Goal: Complete application form: Complete application form

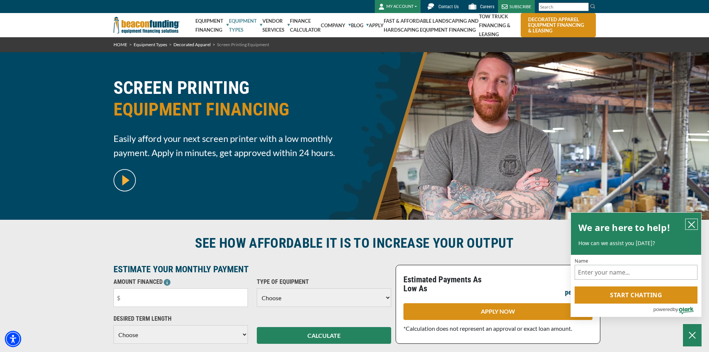
click at [689, 221] on icon "close chatbox" at bounding box center [691, 224] width 6 height 6
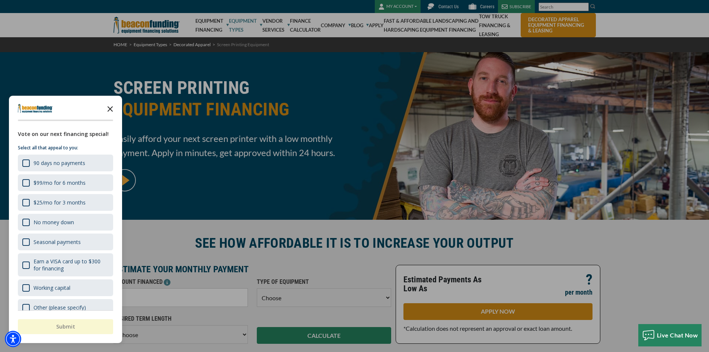
click at [109, 107] on icon "Close the survey" at bounding box center [110, 108] width 15 height 15
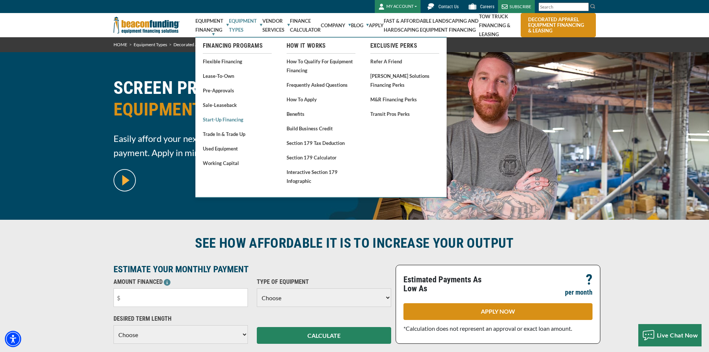
click at [215, 121] on link "Start-Up Financing" at bounding box center [237, 119] width 69 height 9
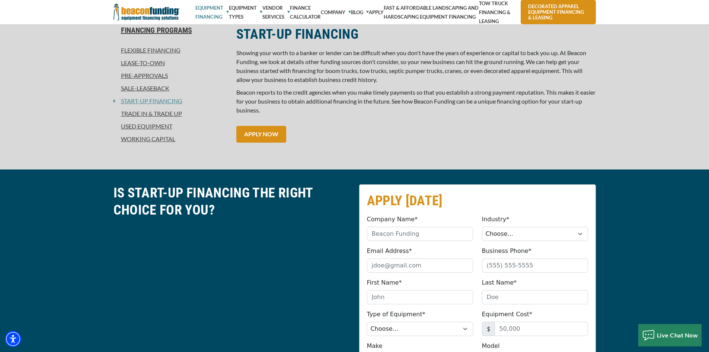
scroll to position [186, 0]
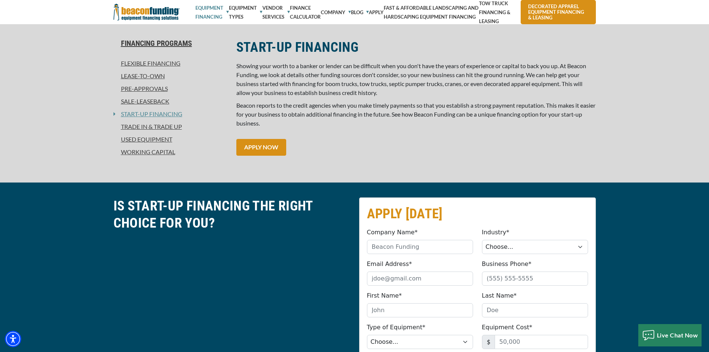
click at [143, 127] on link "Trade In & Trade Up" at bounding box center [170, 126] width 114 height 9
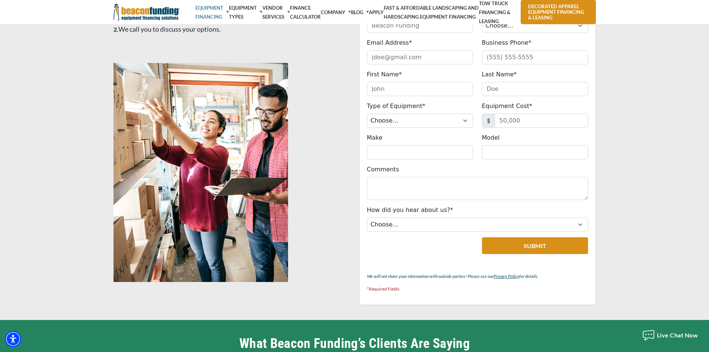
scroll to position [446, 0]
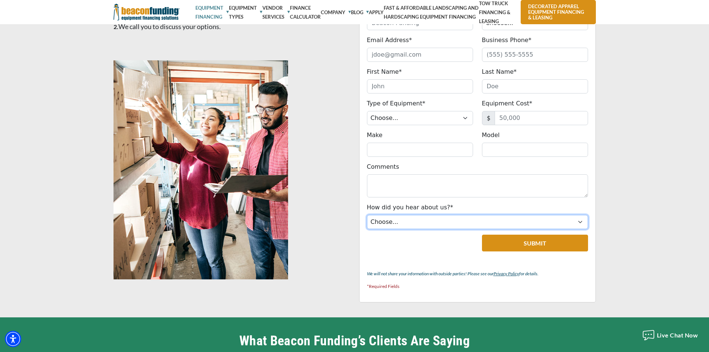
click at [455, 220] on select "Choose... Internet Search Vendor Referral Word of Mouth Client Referral Email E…" at bounding box center [477, 222] width 221 height 14
click at [320, 219] on div at bounding box center [232, 172] width 246 height 224
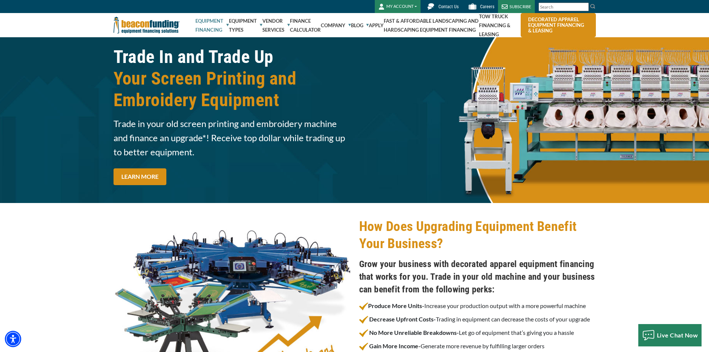
scroll to position [0, 0]
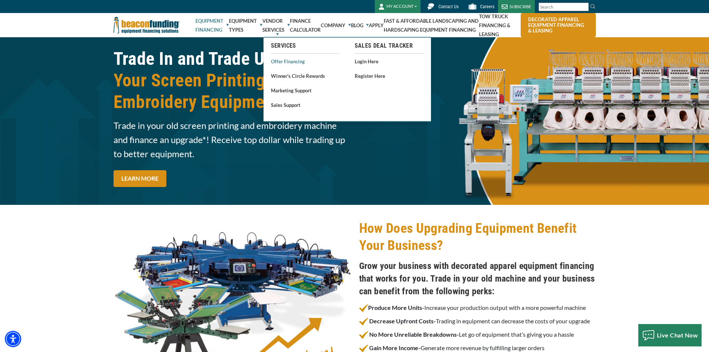
click at [284, 61] on link "Offer Financing" at bounding box center [305, 61] width 69 height 9
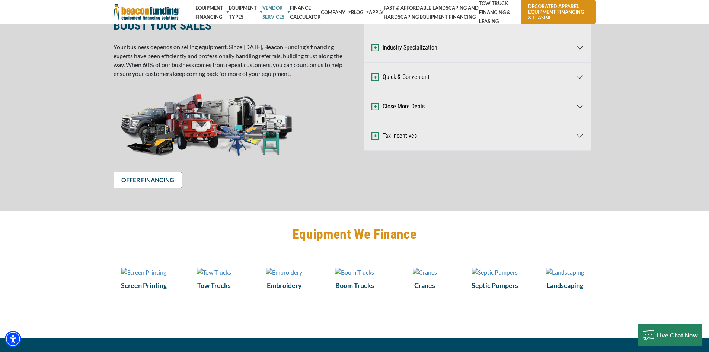
scroll to position [335, 0]
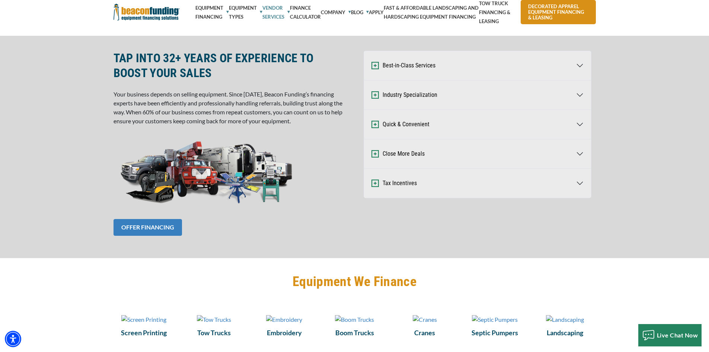
click at [147, 225] on link "OFFER FINANCING" at bounding box center [147, 227] width 68 height 17
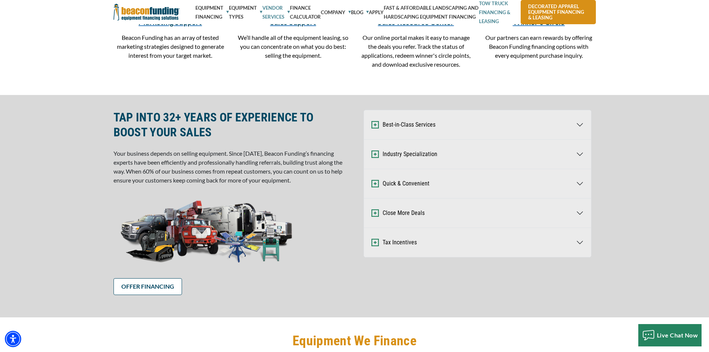
scroll to position [251, 0]
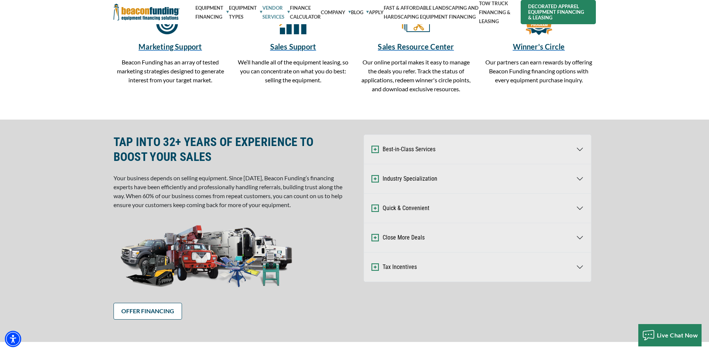
click at [551, 10] on link "Decorated Apparel Equipment Financing & Leasing" at bounding box center [558, 12] width 75 height 24
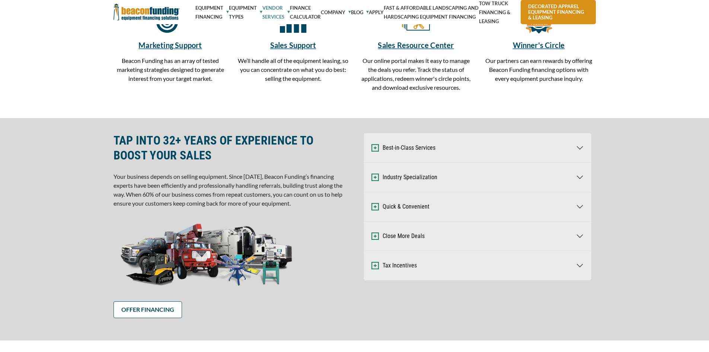
scroll to position [114, 0]
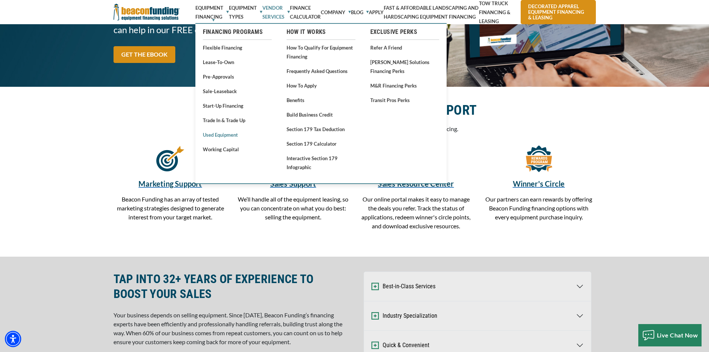
click at [223, 132] on link "Used Equipment" at bounding box center [237, 134] width 69 height 9
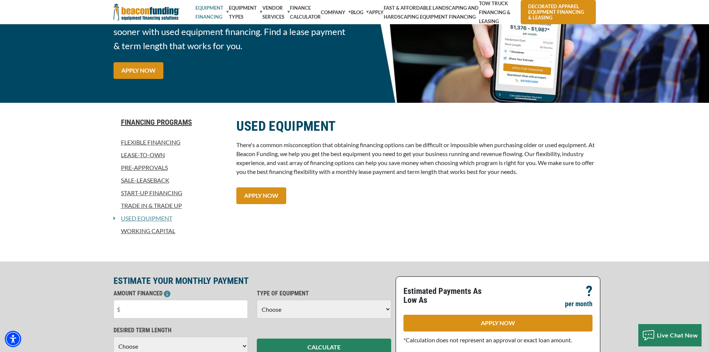
scroll to position [74, 0]
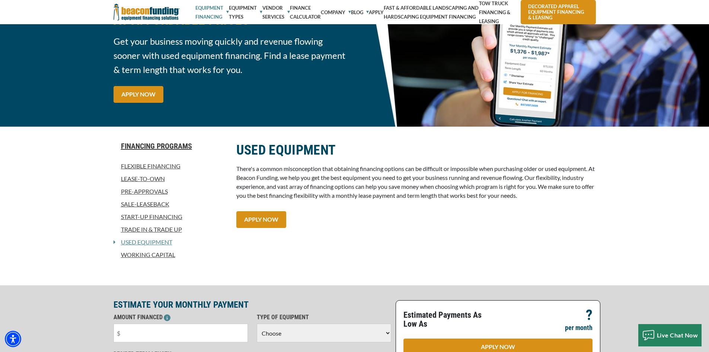
click at [143, 201] on link "Sale-Leaseback" at bounding box center [170, 203] width 114 height 9
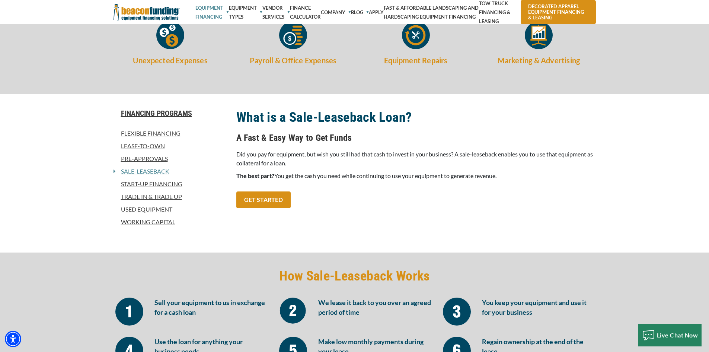
scroll to position [260, 0]
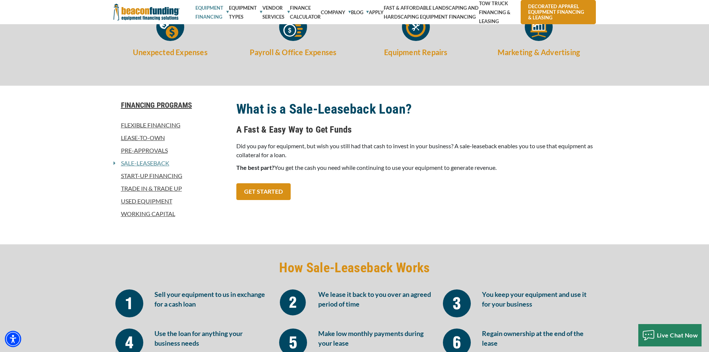
click at [155, 174] on link "Start-Up Financing" at bounding box center [170, 175] width 114 height 9
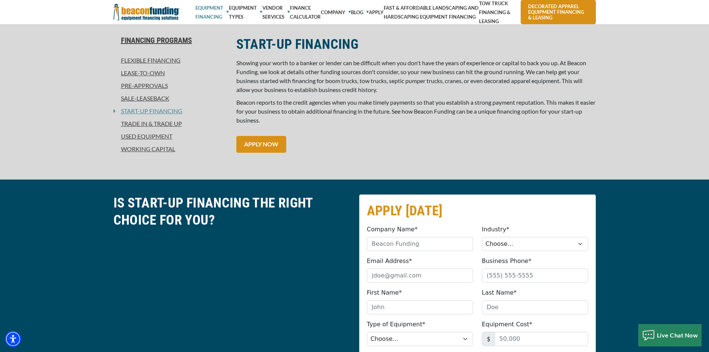
scroll to position [223, 0]
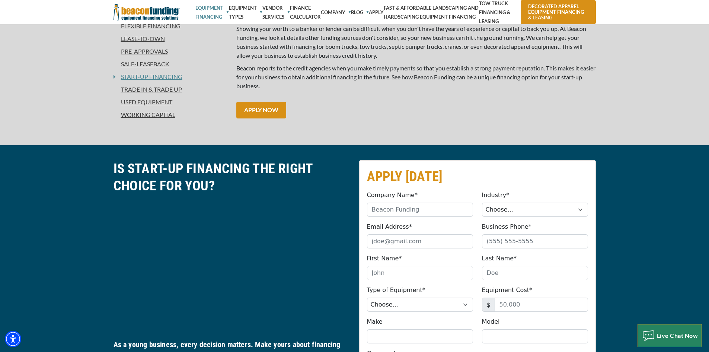
click at [665, 333] on span "Live Chat Now" at bounding box center [677, 335] width 41 height 7
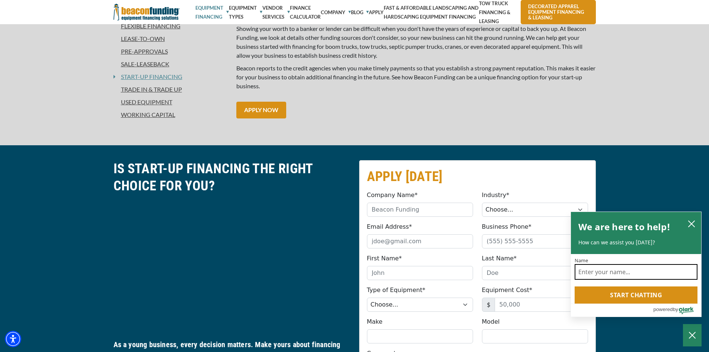
click at [629, 269] on input "Name" at bounding box center [635, 272] width 123 height 16
type input "Isaac Tyndall"
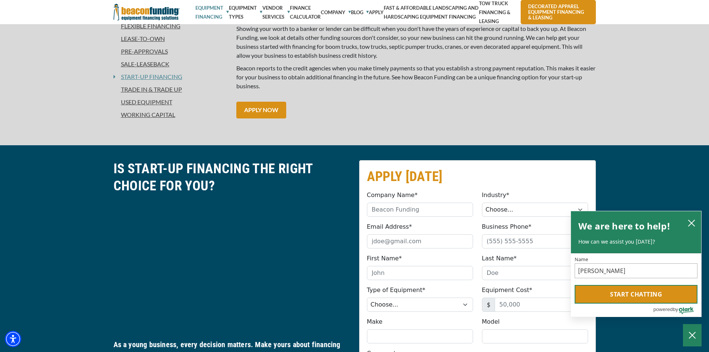
click at [633, 296] on button "Start chatting" at bounding box center [635, 294] width 123 height 19
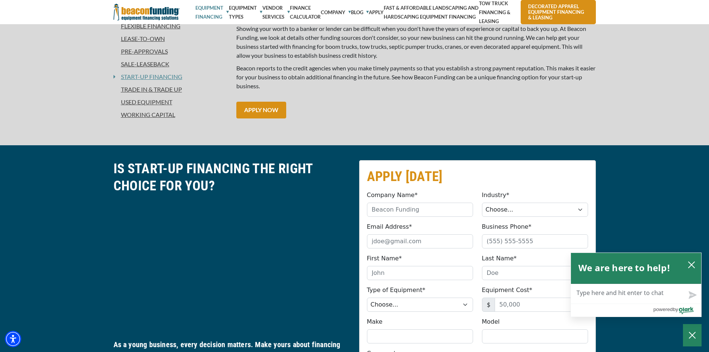
click at [642, 291] on textarea "Live Chat Now" at bounding box center [636, 293] width 130 height 19
type textarea "W"
type textarea "We"
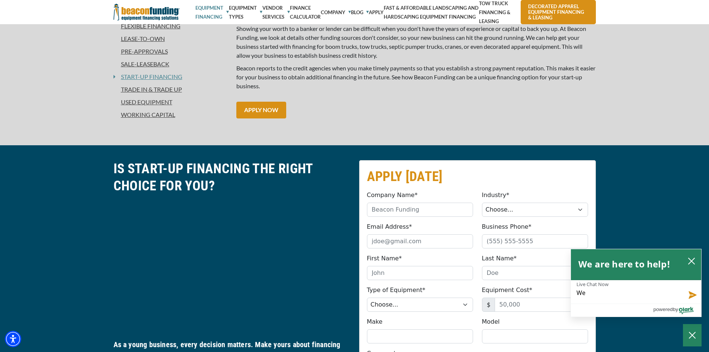
type textarea "We"
type textarea "We a"
type textarea "We ar"
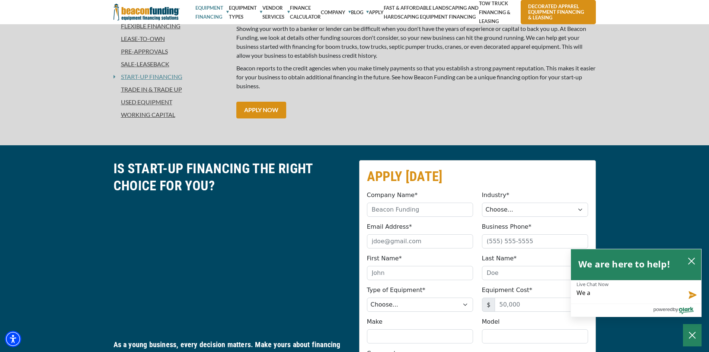
type textarea "We ar"
type textarea "We are"
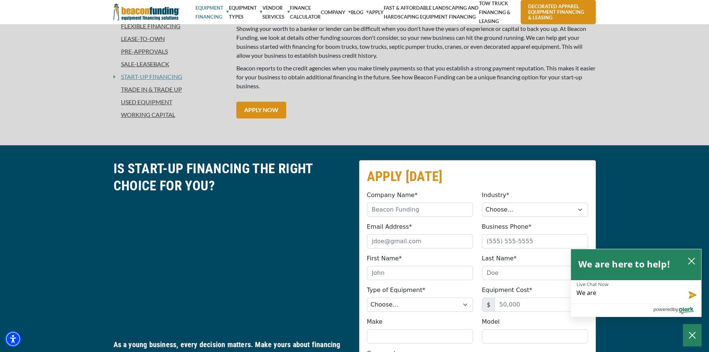
type textarea "We are i"
type textarea "We are in"
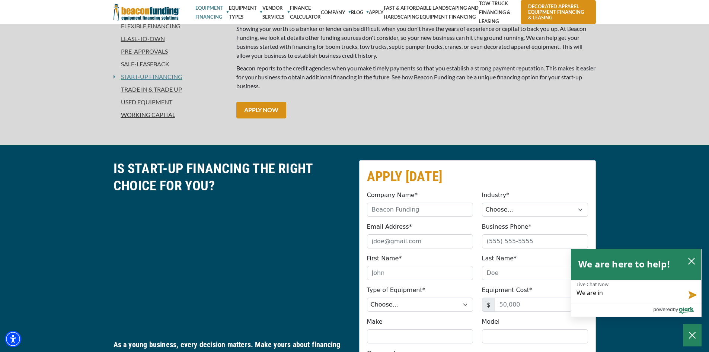
type textarea "We are in"
type textarea "We are in t"
type textarea "We are in th"
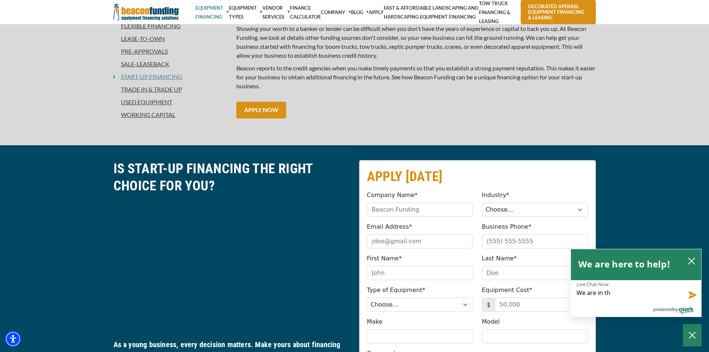
type textarea "We are in the"
type textarea "We are in the p"
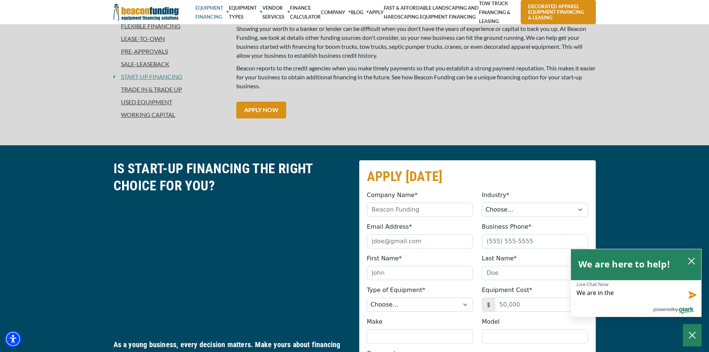
type textarea "We are in the p"
type textarea "We are in the pr"
type textarea "We are in the pro"
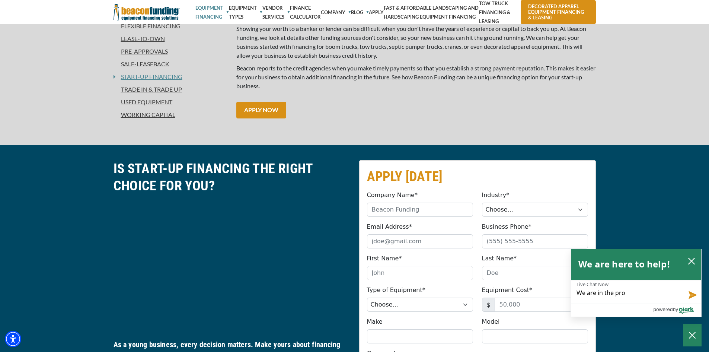
type textarea "We are in the proc"
type textarea "We are in the proce"
type textarea "We are in the proces"
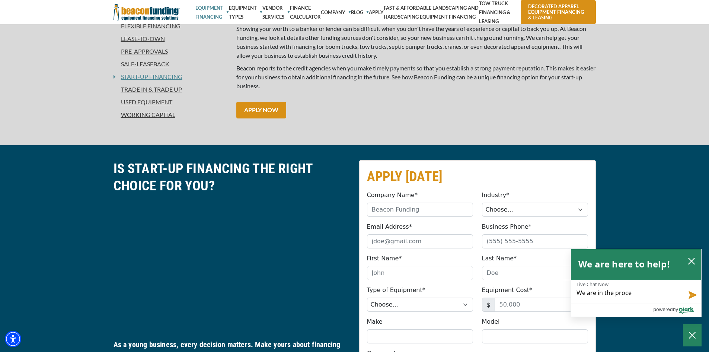
type textarea "We are in the proces"
type textarea "We are in the process"
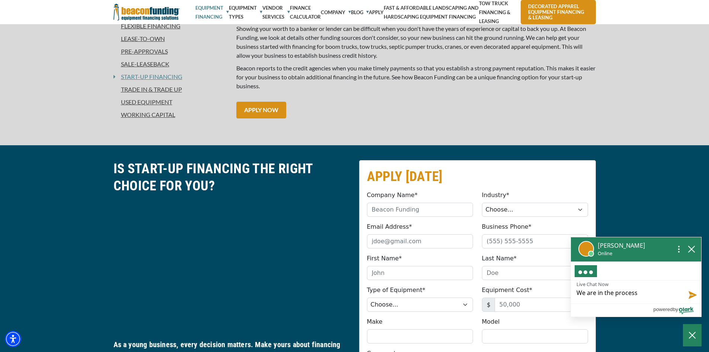
type textarea "We are in the process o"
type textarea "We are in the process of"
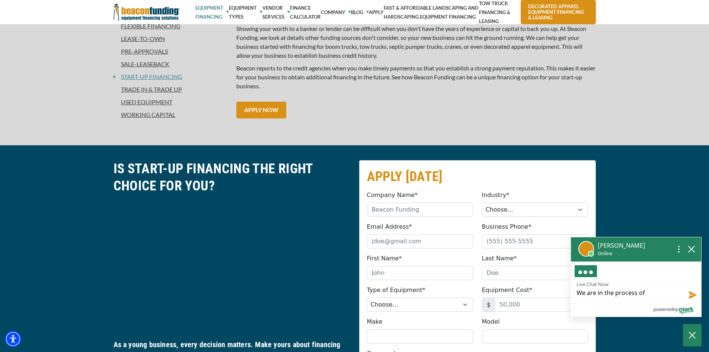
type textarea "We are in the process of"
type textarea "We are in the process of p"
type textarea "We are in the process of pu"
type textarea "We are in the process of pur"
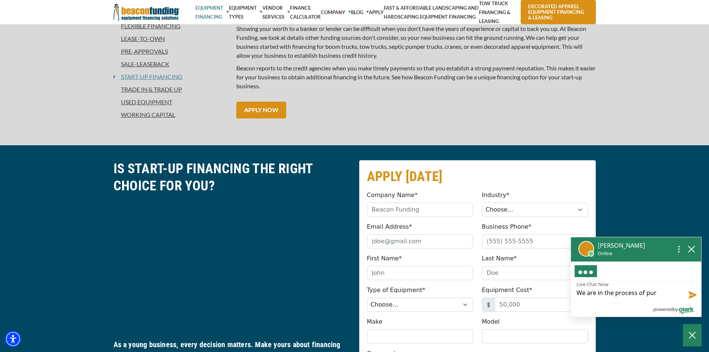
type textarea "We are in the process of purc"
type textarea "We are in the process of purch"
type textarea "We are in the process of purcha"
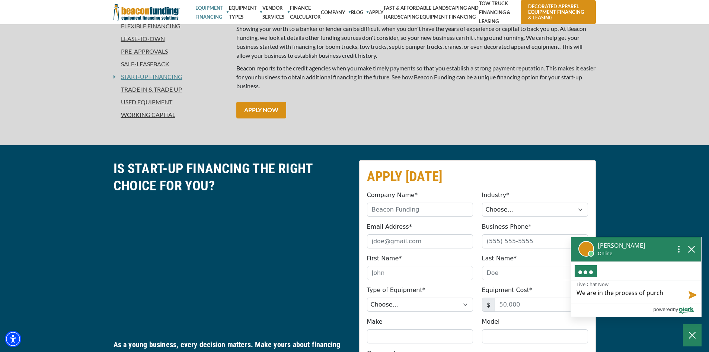
type textarea "We are in the process of purcha"
type textarea "We are in the process of purchas"
type textarea "We are in the process of purchasi"
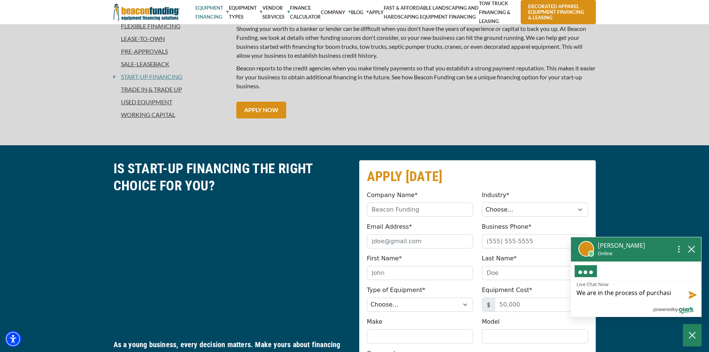
type textarea "We are in the process of purchasin"
type textarea "We are in the process of purchasing"
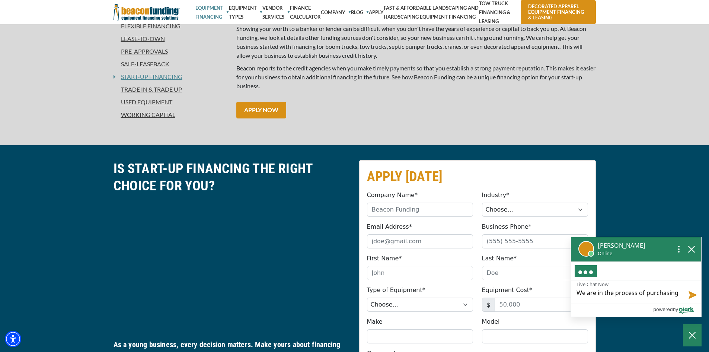
type textarea "We are in the process of purchasing"
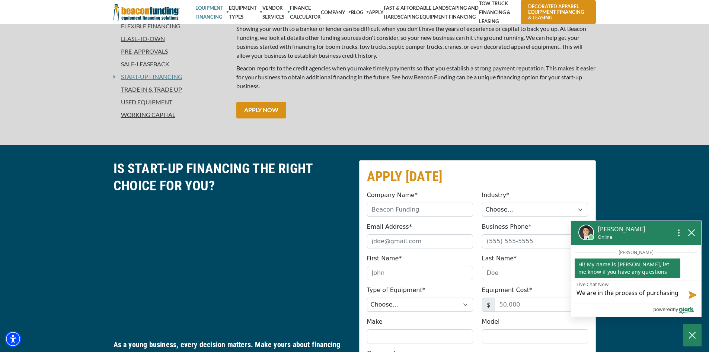
type textarea "We are in the process of purchasing a"
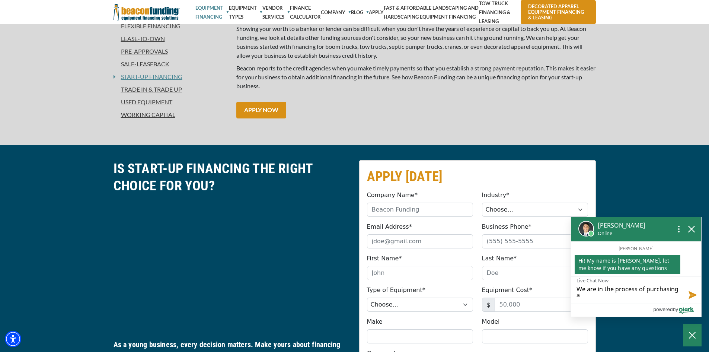
type textarea "We are in the process of purchasing a"
type textarea "We are in the process of purchasing a s"
type textarea "We are in the process of purchasing a sc"
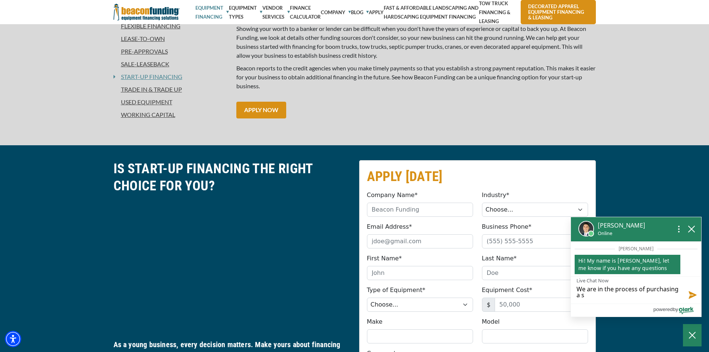
type textarea "We are in the process of purchasing a sc"
type textarea "We are in the process of purchasing a scr"
type textarea "We are in the process of purchasing a scre"
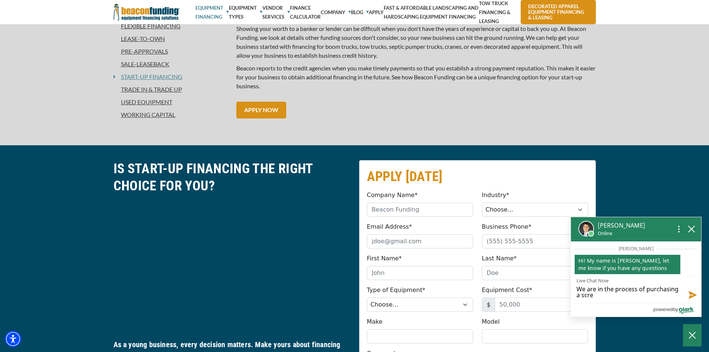
type textarea "We are in the process of purchasing a scree"
type textarea "We are in the process of purchasing a screen"
type textarea "We are in the process of purchasing a screen p"
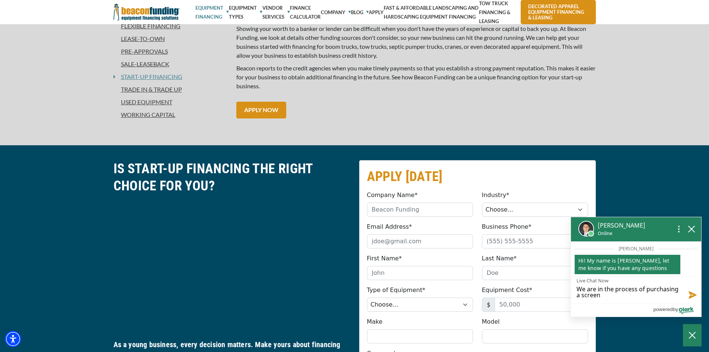
type textarea "We are in the process of purchasing a screen p"
type textarea "We are in the process of purchasing a screen pr"
type textarea "We are in the process of purchasing a screen pri"
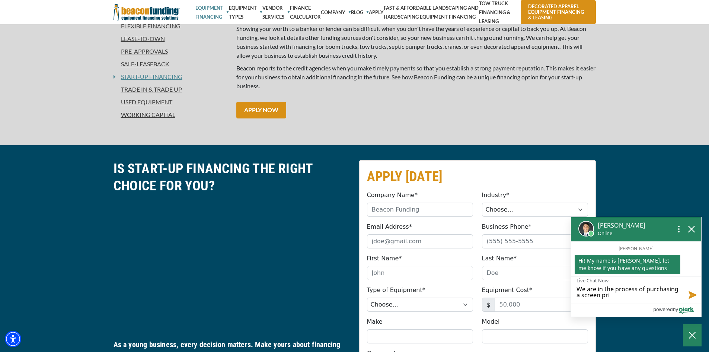
type textarea "We are in the process of purchasing a screen prin"
type textarea "We are in the process of purchasing a screen print"
type textarea "We are in the process of purchasing a screen printi"
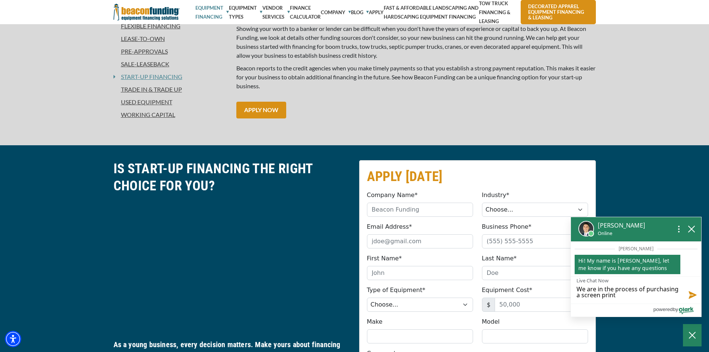
type textarea "We are in the process of purchasing a screen printi"
type textarea "We are in the process of purchasing a screen printin"
type textarea "We are in the process of purchasing a screen printing"
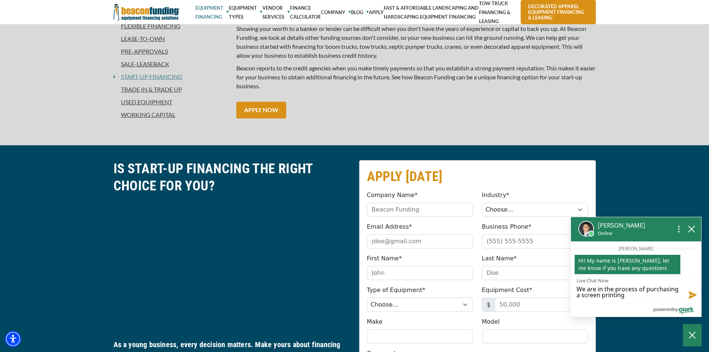
type textarea "We are in the process of purchasing a screen printing b"
type textarea "We are in the process of purchasing a screen printing bu"
type textarea "We are in the process of purchasing a screen printing bus"
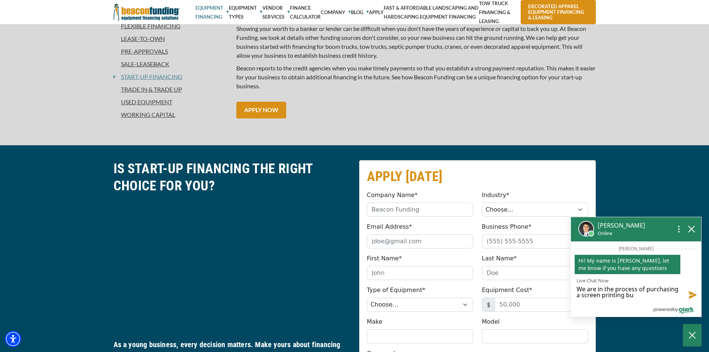
type textarea "We are in the process of purchasing a screen printing bus"
type textarea "We are in the process of purchasing a screen printing busi"
type textarea "We are in the process of purchasing a screen printing busin"
type textarea "We are in the process of purchasing a screen printing busine"
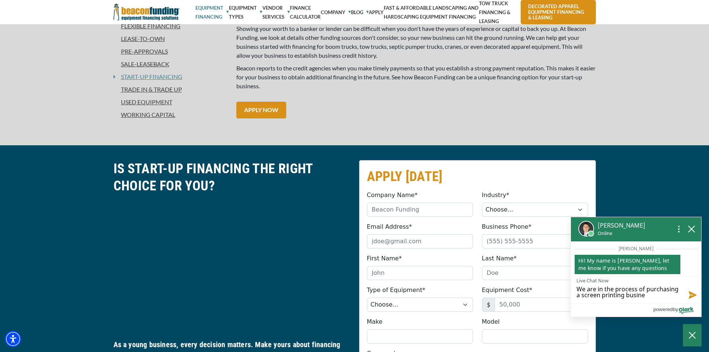
type textarea "We are in the process of purchasing a screen printing busines"
type textarea "We are in the process of purchasing a screen printing business"
type textarea "We are in the process of purchasing a screen printing business."
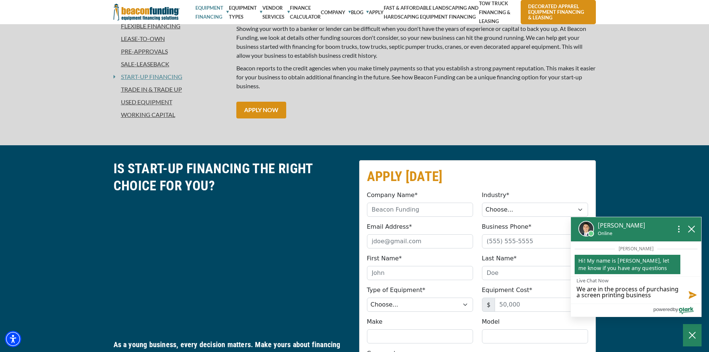
type textarea "We are in the process of purchasing a screen printing business."
type textarea "We are in the process of purchasing a screen printing business. H"
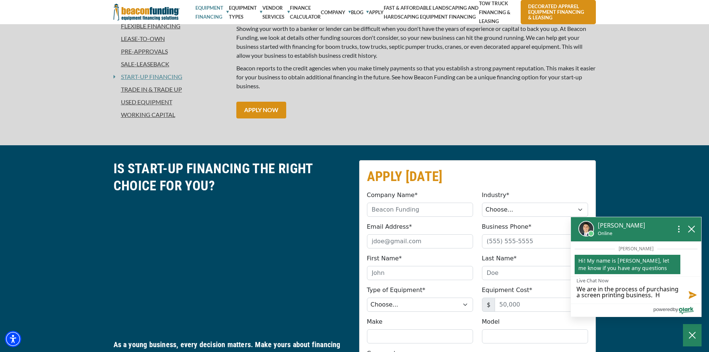
type textarea "We are in the process of purchasing a screen printing business. Ho"
type textarea "We are in the process of purchasing a screen printing business. How"
type textarea "We are in the process of purchasing a screen printing business. Howe"
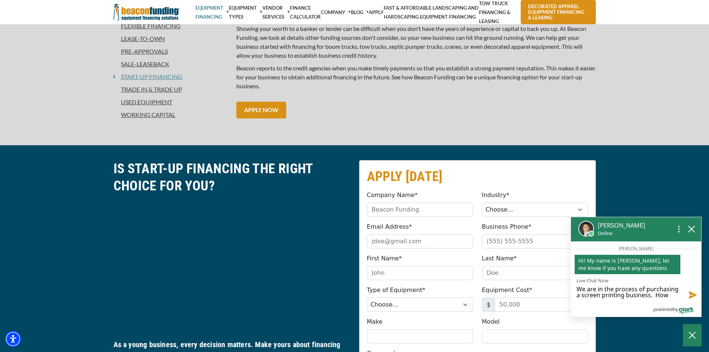
type textarea "We are in the process of purchasing a screen printing business. Howe"
type textarea "We are in the process of purchasing a screen printing business. Howev"
type textarea "We are in the process of purchasing a screen printing business. Howeve"
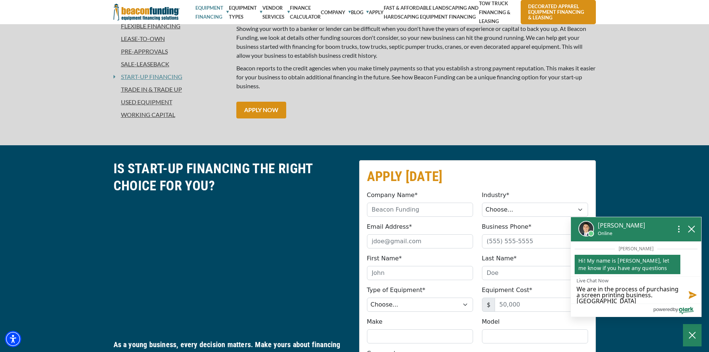
type textarea "We are in the process of purchasing a screen printing business. However"
type textarea "We are in the process of purchasing a screen printing business. However so"
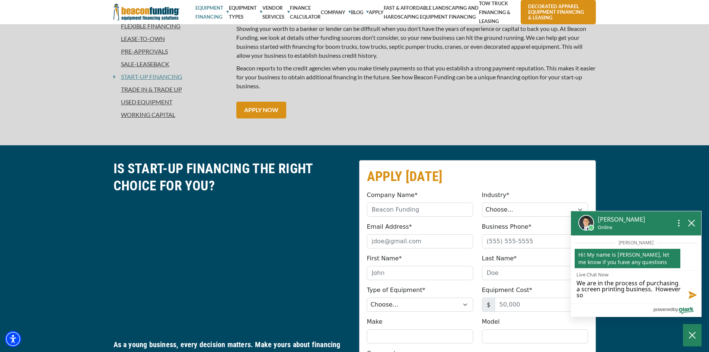
type textarea "We are in the process of purchasing a screen printing business. However som"
type textarea "We are in the process of purchasing a screen printing business. However some"
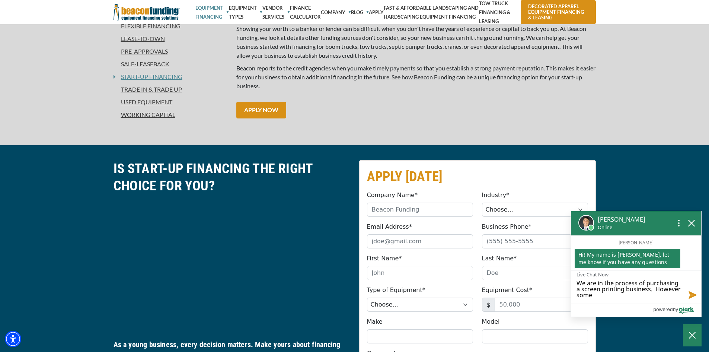
type textarea "We are in the process of purchasing a screen printing business. However some"
type textarea "We are in the process of purchasing a screen printing business. However some o"
type textarea "We are in the process of purchasing a screen printing business. However some of"
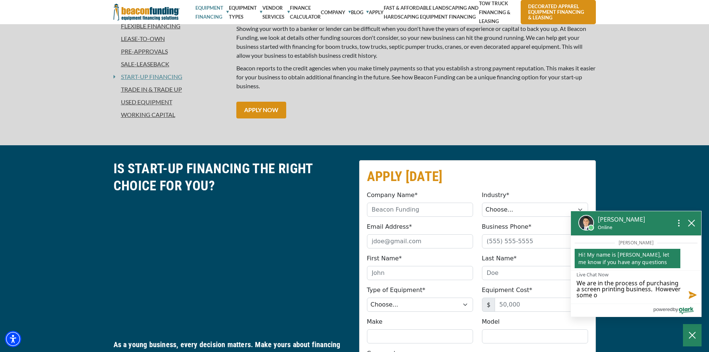
type textarea "We are in the process of purchasing a screen printing business. However some of"
type textarea "We are in the process of purchasing a screen printing business. However some of…"
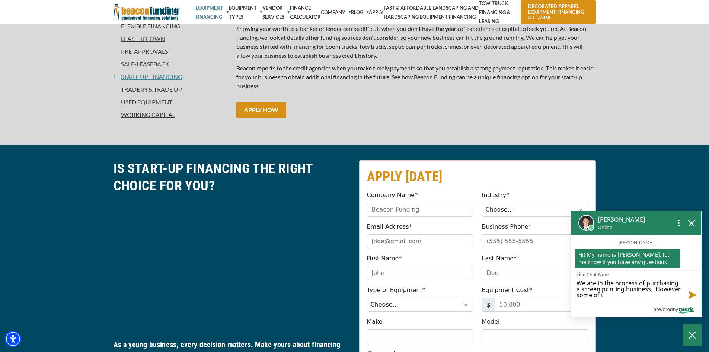
type textarea "We are in the process of purchasing a screen printing business. However some of…"
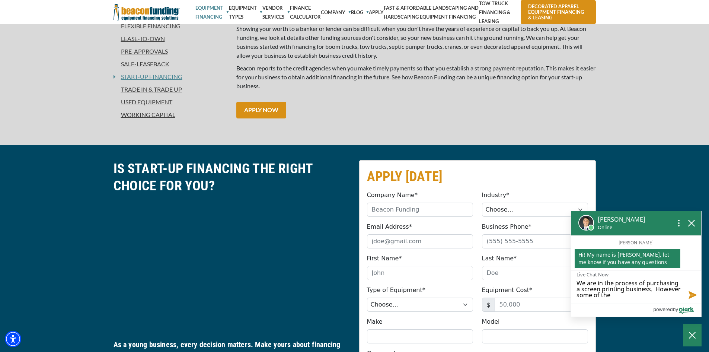
type textarea "We are in the process of purchasing a screen printing business. However some of…"
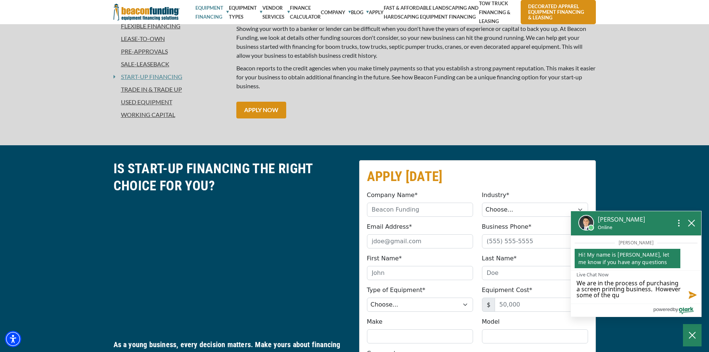
type textarea "We are in the process of purchasing a screen printing business. However some of…"
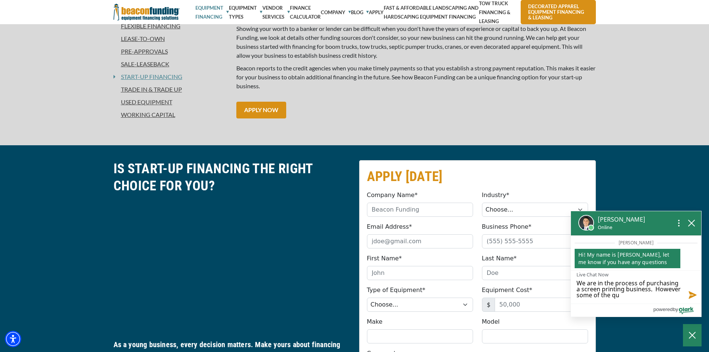
type textarea "We are in the process of purchasing a screen printing business. However some of…"
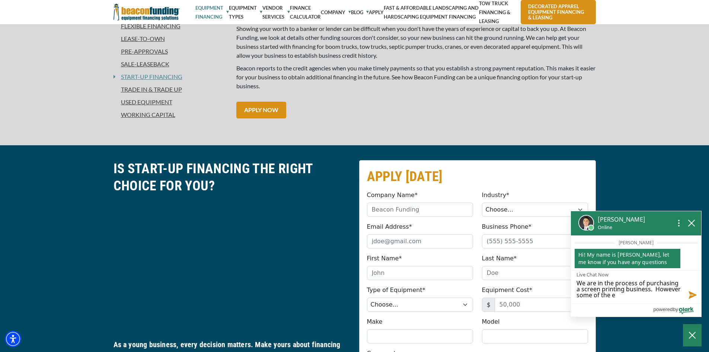
type textarea "We are in the process of purchasing a screen printing business. However some of…"
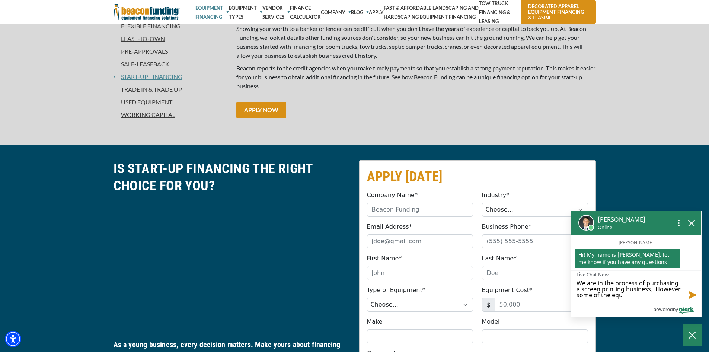
type textarea "We are in the process of purchasing a screen printing business. However some of…"
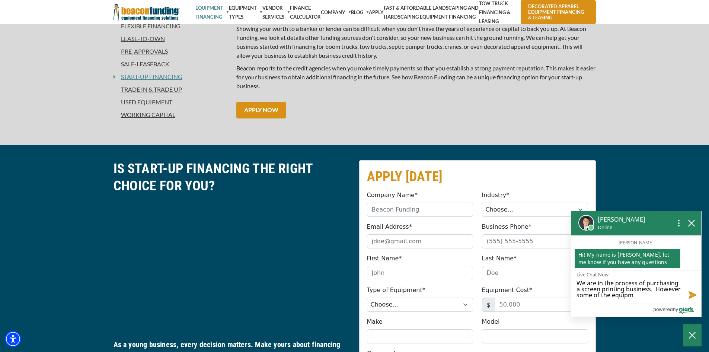
type textarea "We are in the process of purchasing a screen printing business. However some of…"
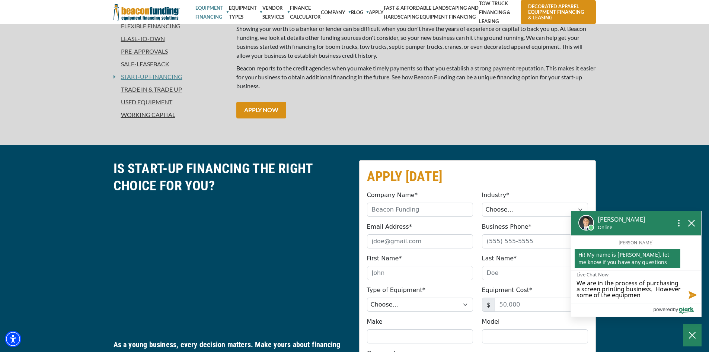
type textarea "We are in the process of purchasing a screen printing business. However some of…"
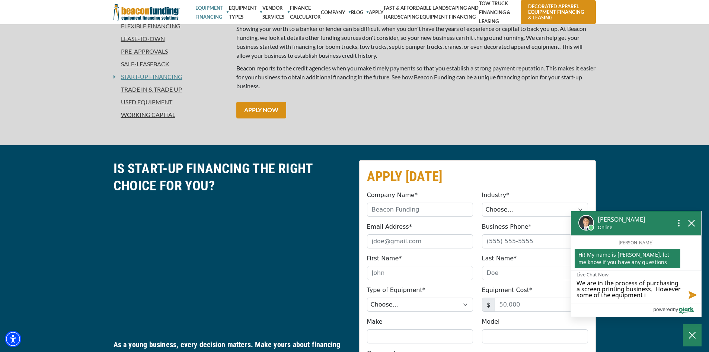
type textarea "We are in the process of purchasing a screen printing business. However some of…"
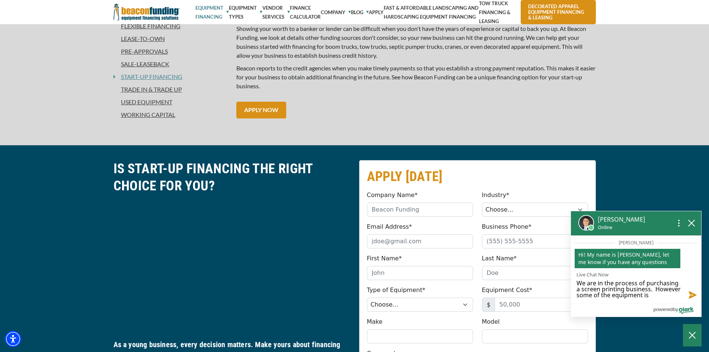
type textarea "We are in the process of purchasing a screen printing business. However some of…"
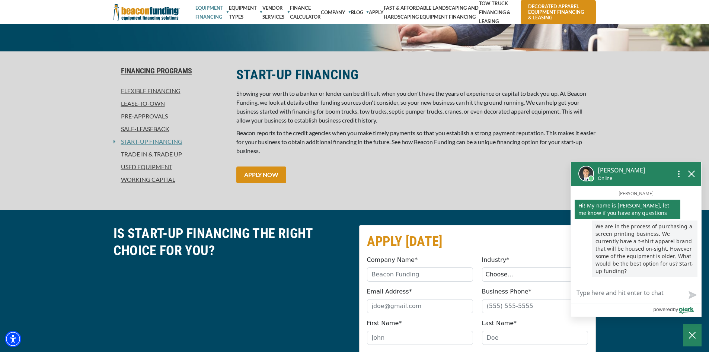
scroll to position [149, 0]
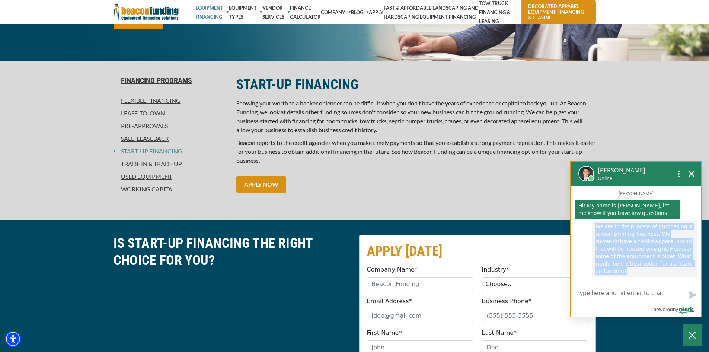
drag, startPoint x: 596, startPoint y: 234, endPoint x: 682, endPoint y: 266, distance: 91.8
click at [682, 266] on p "We are in the process of purchasing a screen printing business. We currently ha…" at bounding box center [645, 248] width 106 height 57
drag, startPoint x: 657, startPoint y: 263, endPoint x: 643, endPoint y: 250, distance: 19.5
click at [643, 250] on p "We are in the process of purchasing a screen printing business. We currently ha…" at bounding box center [645, 248] width 106 height 57
click at [610, 256] on p "We are in the process of purchasing a screen printing business. We currently ha…" at bounding box center [645, 248] width 106 height 57
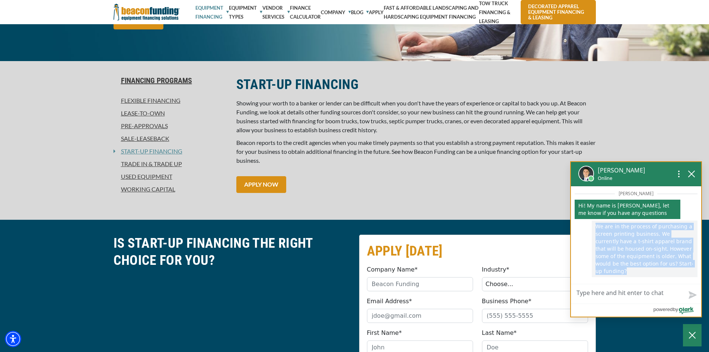
drag, startPoint x: 597, startPoint y: 232, endPoint x: 691, endPoint y: 272, distance: 102.5
click at [691, 272] on p "We are in the process of purchasing a screen printing business. We currently ha…" at bounding box center [645, 248] width 106 height 57
copy p "We are in the process of purchasing a screen printing business. We currently ha…"
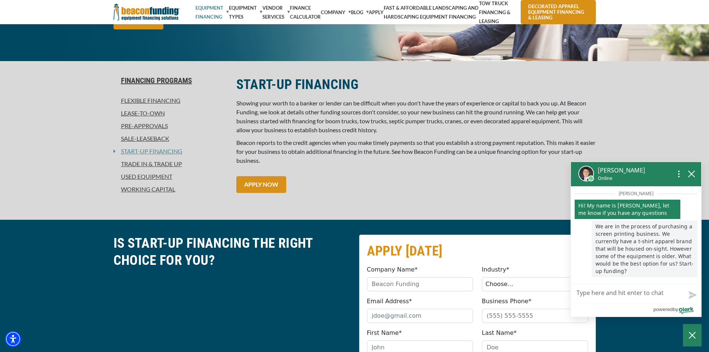
click at [595, 294] on textarea "Live Chat Now" at bounding box center [636, 293] width 130 height 19
paste textarea "We are in the process of purchasing a screen printing business. We currently ha…"
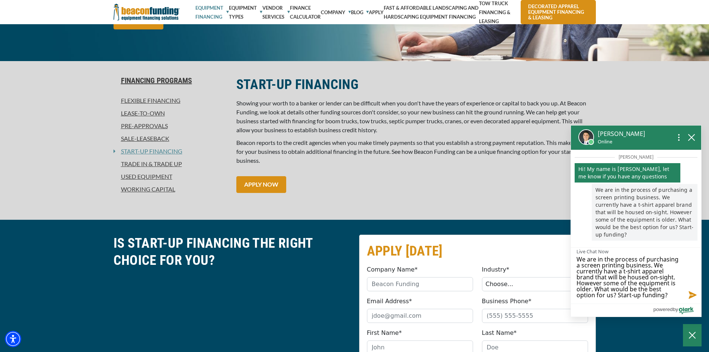
scroll to position [1, 0]
click at [692, 293] on button "Send message" at bounding box center [691, 294] width 20 height 19
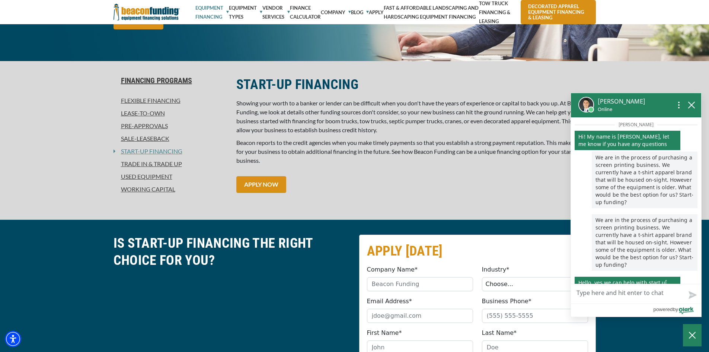
scroll to position [42, 0]
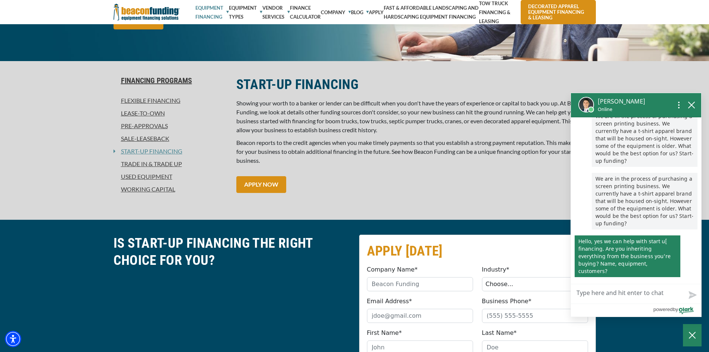
click at [613, 291] on textarea "Live Chat Now" at bounding box center [636, 293] width 130 height 19
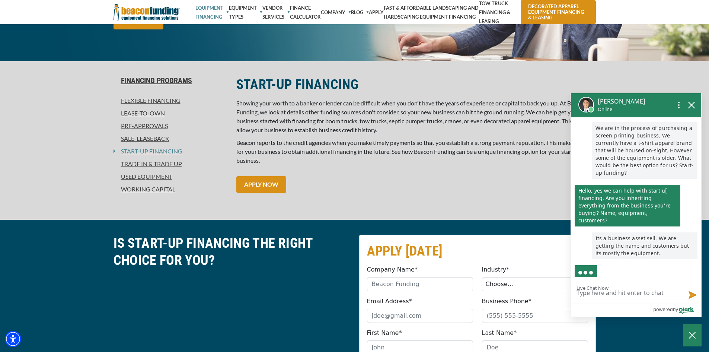
scroll to position [75, 0]
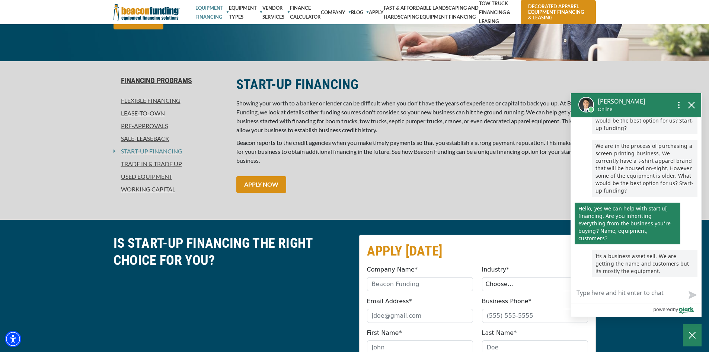
click at [629, 290] on textarea "Live Chat Now" at bounding box center [636, 293] width 130 height 19
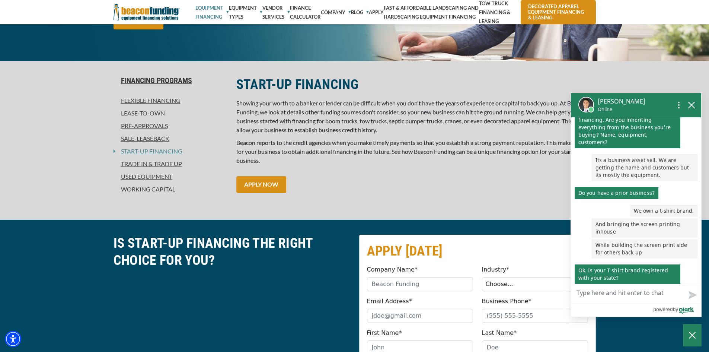
scroll to position [177, 0]
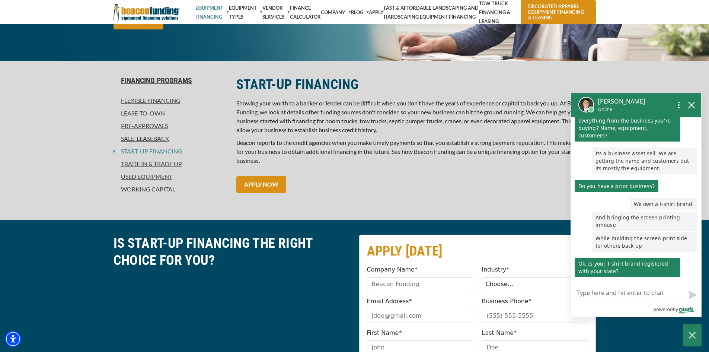
click at [641, 287] on textarea "Live Chat Now" at bounding box center [636, 293] width 130 height 19
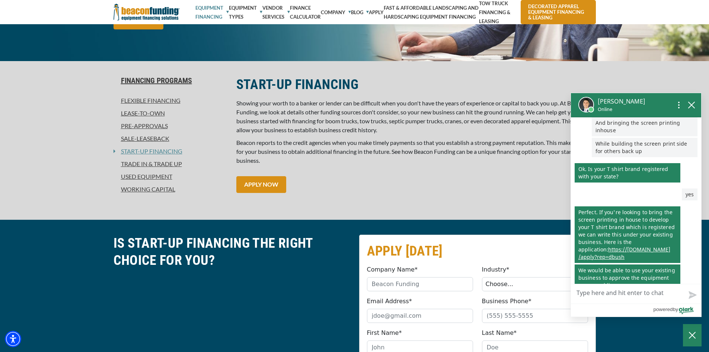
scroll to position [286, 0]
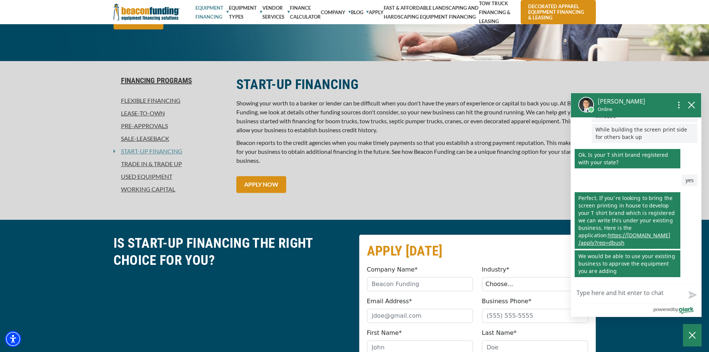
click at [625, 288] on textarea "Live Chat Now" at bounding box center [636, 293] width 130 height 19
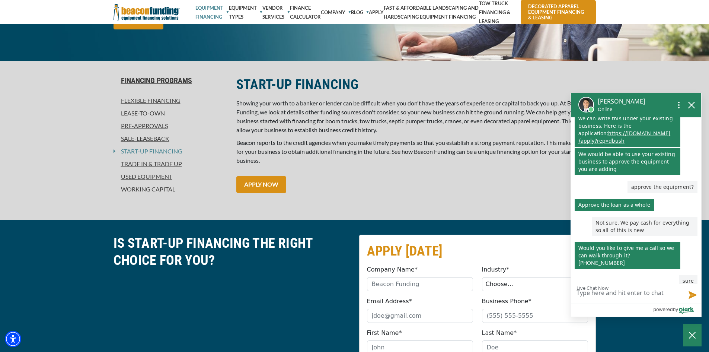
scroll to position [371, 0]
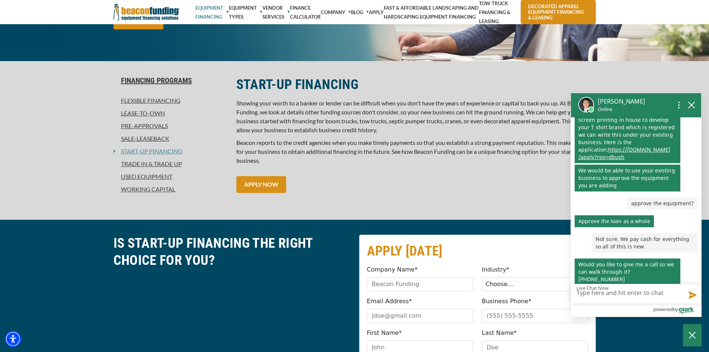
click at [611, 147] on link "https: / /www.beaconfunding.com /apply?rep =dbush" at bounding box center [624, 153] width 92 height 15
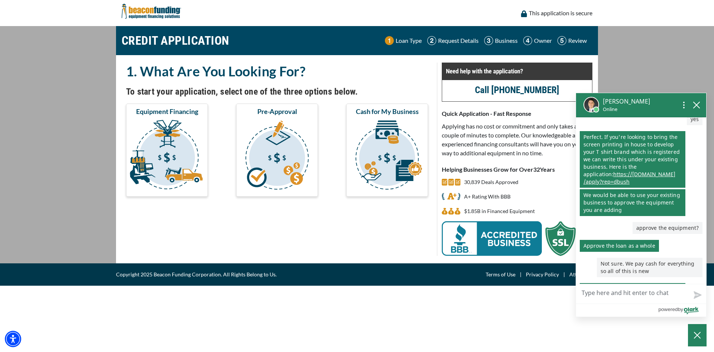
scroll to position [334, 0]
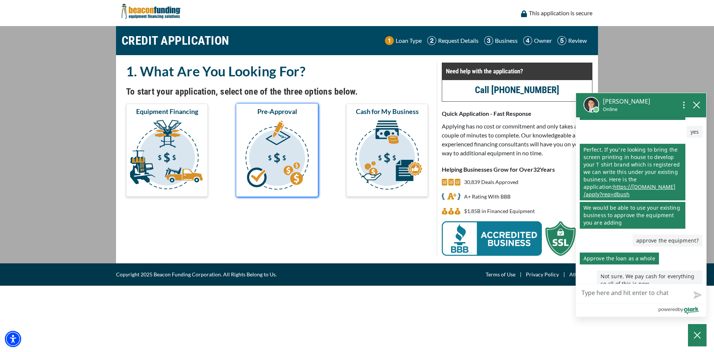
click at [266, 163] on img "submit" at bounding box center [277, 156] width 79 height 74
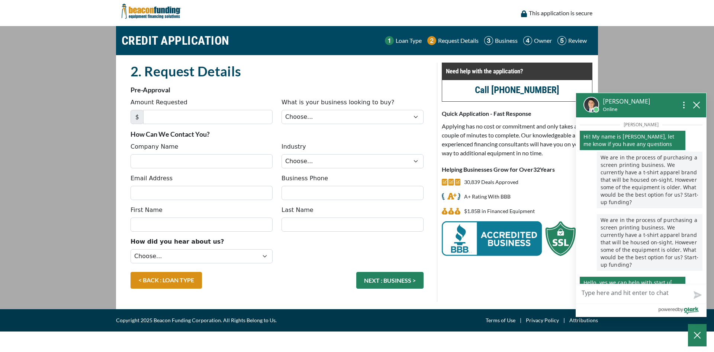
scroll to position [408, 0]
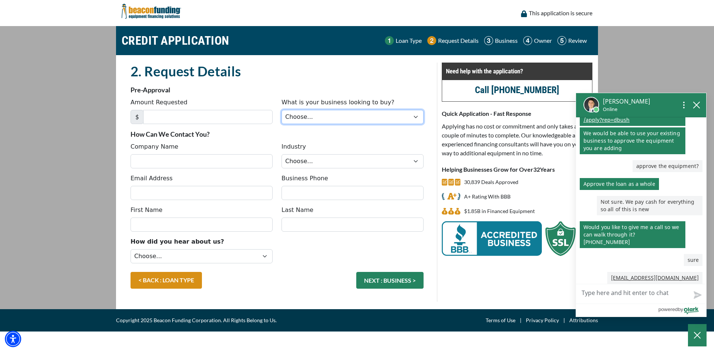
click at [336, 116] on select "Choose... Backhoe Boom/Bucket Truck Chipper Commercial Mower Crane DTG/DTF Prin…" at bounding box center [353, 117] width 142 height 14
select select "1"
click at [282, 110] on select "Choose... Backhoe Boom/Bucket Truck Chipper Commercial Mower Crane DTG/DTF Prin…" at bounding box center [353, 117] width 142 height 14
click at [313, 160] on select "Choose... Towing Landscape/Hardscape Decorated Apparel Septic Light Constructio…" at bounding box center [353, 161] width 142 height 14
select select "3"
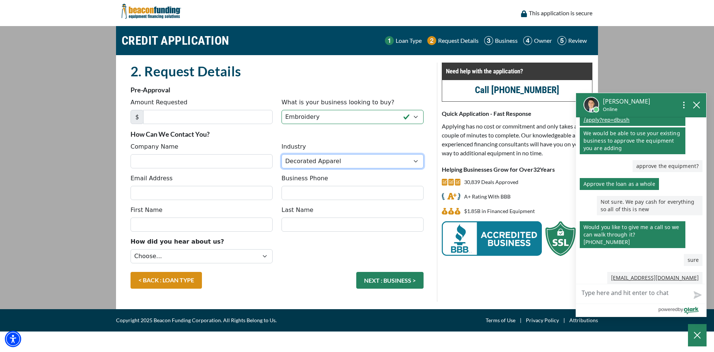
click at [282, 154] on select "Choose... Towing Landscape/Hardscape Decorated Apparel Septic Light Constructio…" at bounding box center [353, 161] width 142 height 14
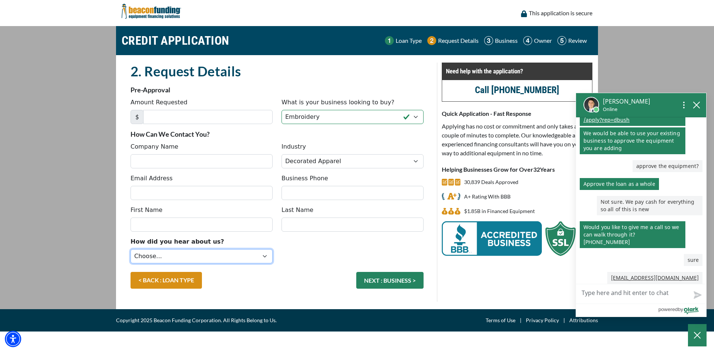
click at [222, 256] on select "Choose... Internet Search Vendor Referral Word of Mouth Client Referral Email E…" at bounding box center [202, 256] width 142 height 14
select select "5"
click at [131, 249] on select "Choose... Internet Search Vendor Referral Word of Mouth Client Referral Email E…" at bounding box center [202, 256] width 142 height 14
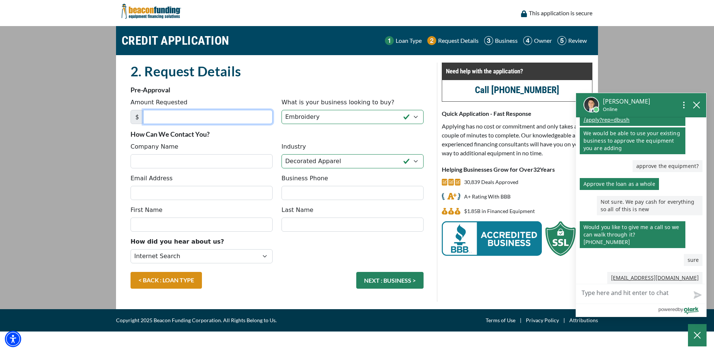
click at [184, 115] on input "Amount Requested" at bounding box center [207, 117] width 129 height 14
click at [174, 112] on input "Amount Requested" at bounding box center [207, 117] width 129 height 14
